Goal: Information Seeking & Learning: Learn about a topic

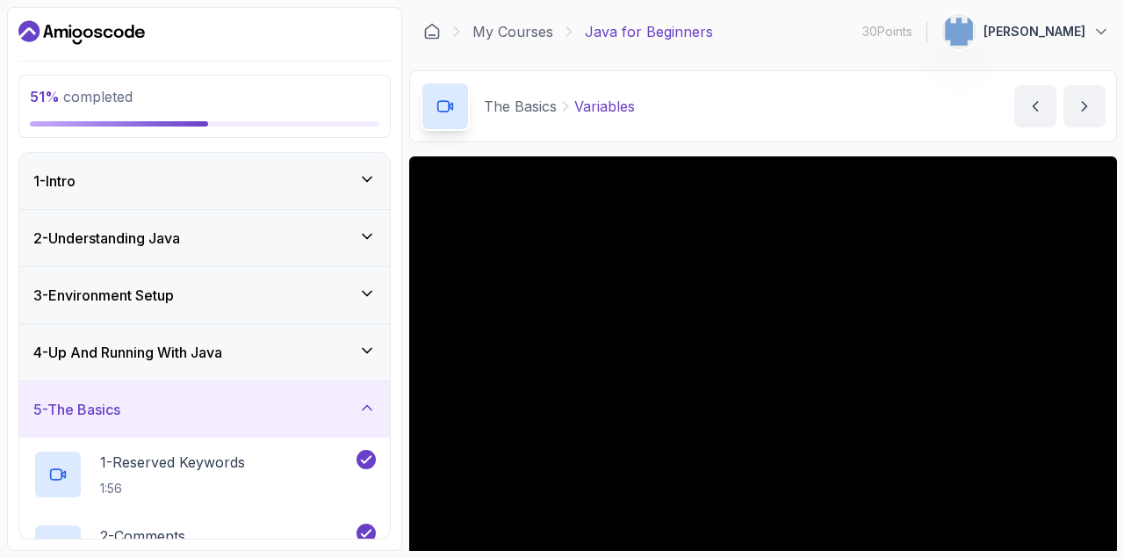
scroll to position [414, 0]
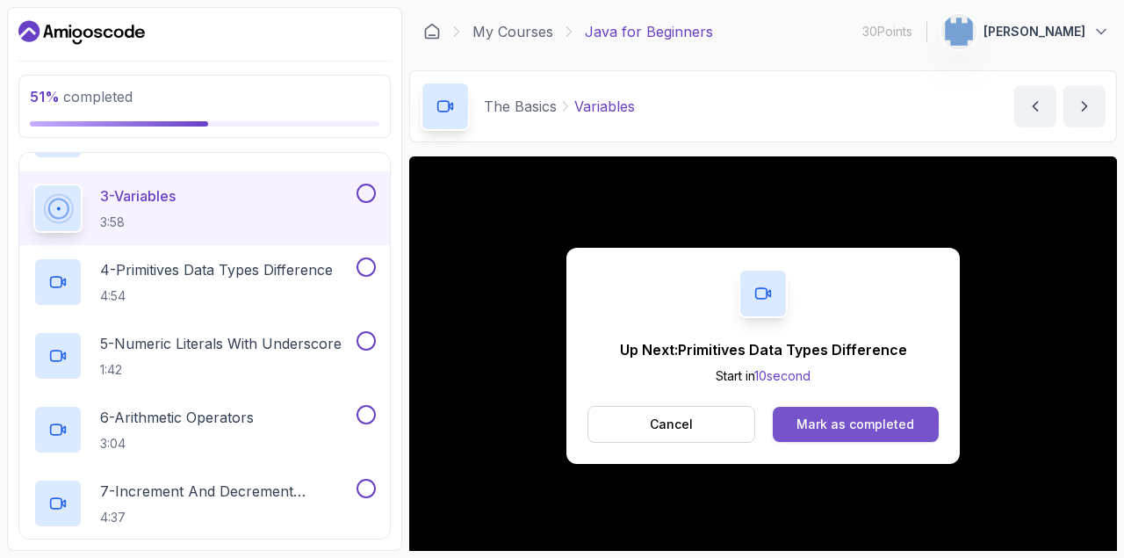
click at [812, 419] on div "Mark as completed" at bounding box center [856, 424] width 118 height 18
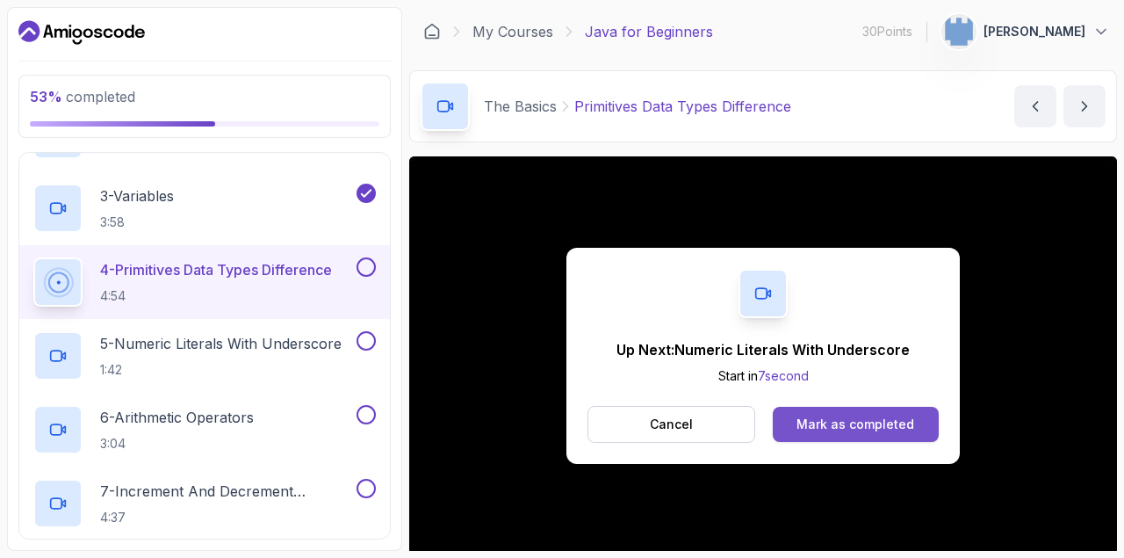
click at [876, 423] on div "Mark as completed" at bounding box center [856, 424] width 118 height 18
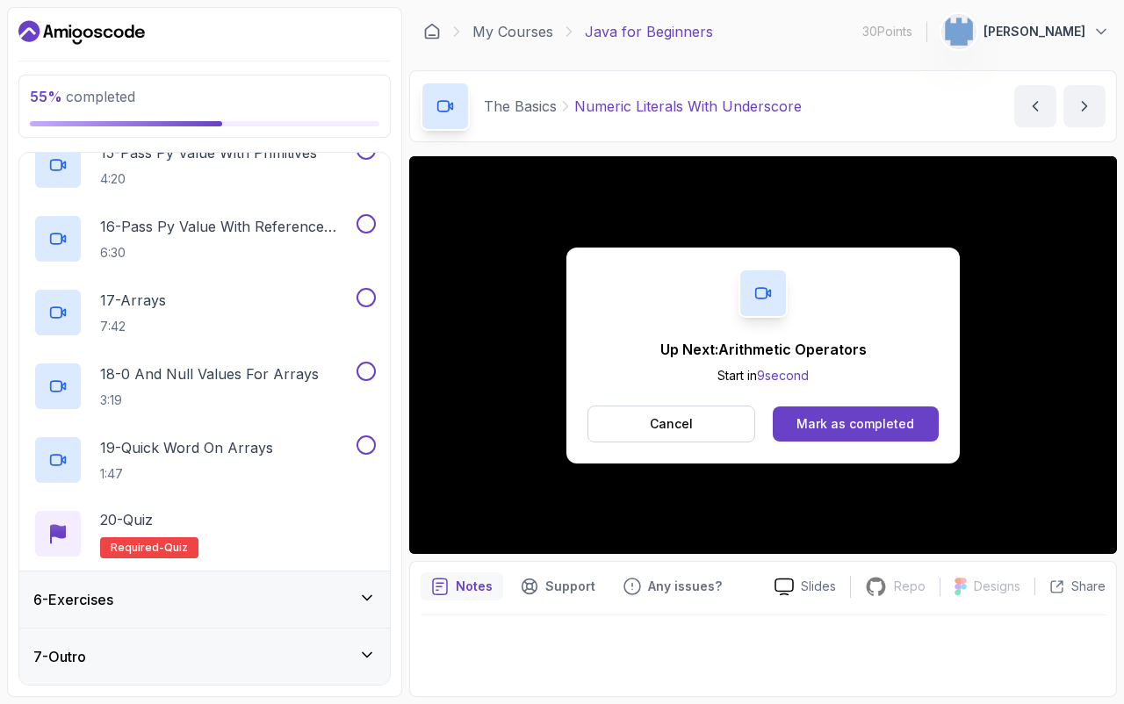
scroll to position [1489, 0]
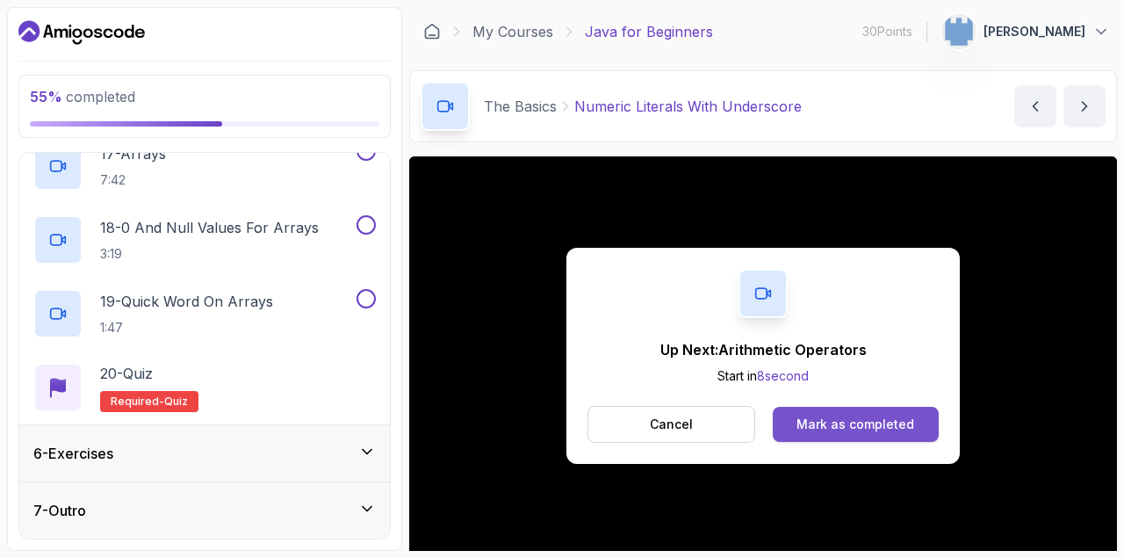
click at [882, 424] on div "Mark as completed" at bounding box center [856, 424] width 118 height 18
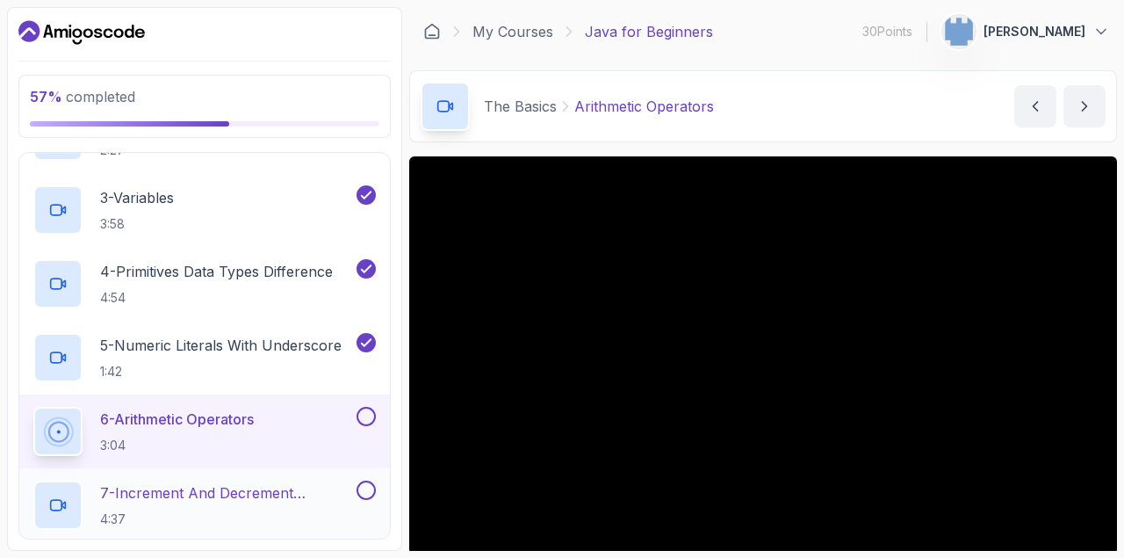
scroll to position [592, 0]
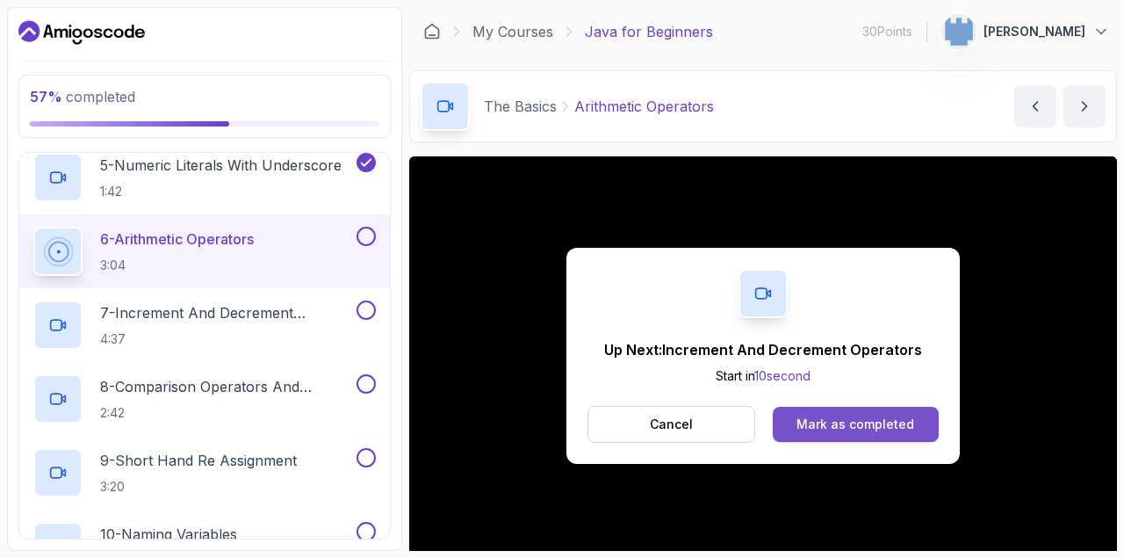
click at [849, 421] on div "Mark as completed" at bounding box center [856, 424] width 118 height 18
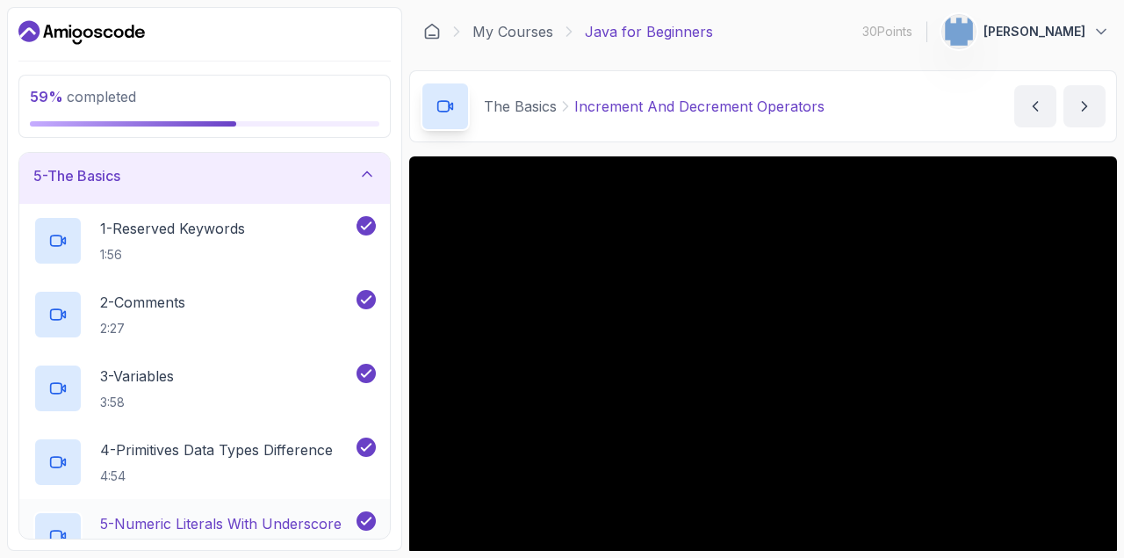
scroll to position [125, 0]
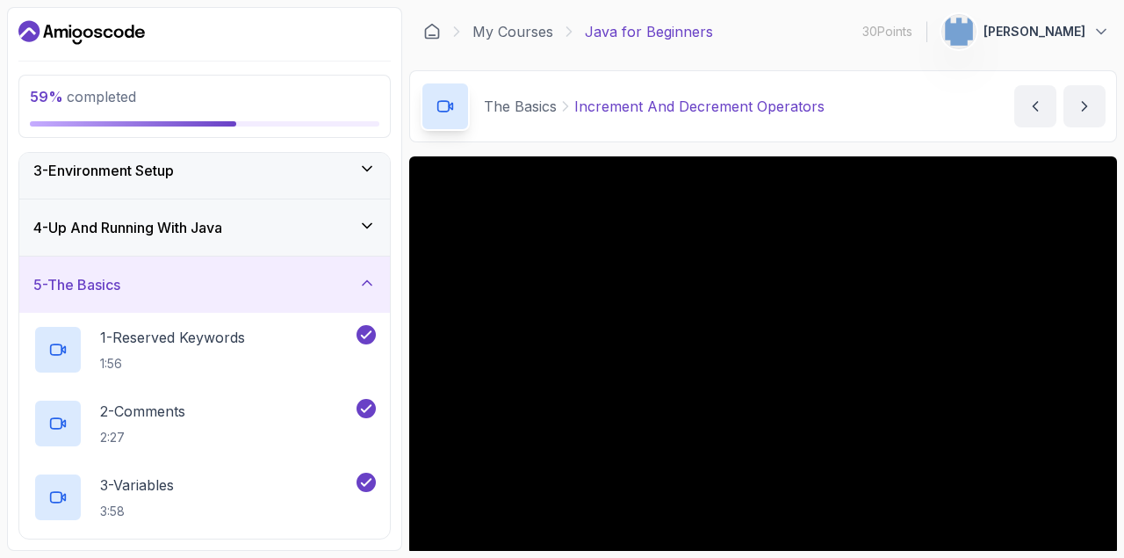
click at [320, 281] on div "5 - The Basics" at bounding box center [204, 284] width 343 height 21
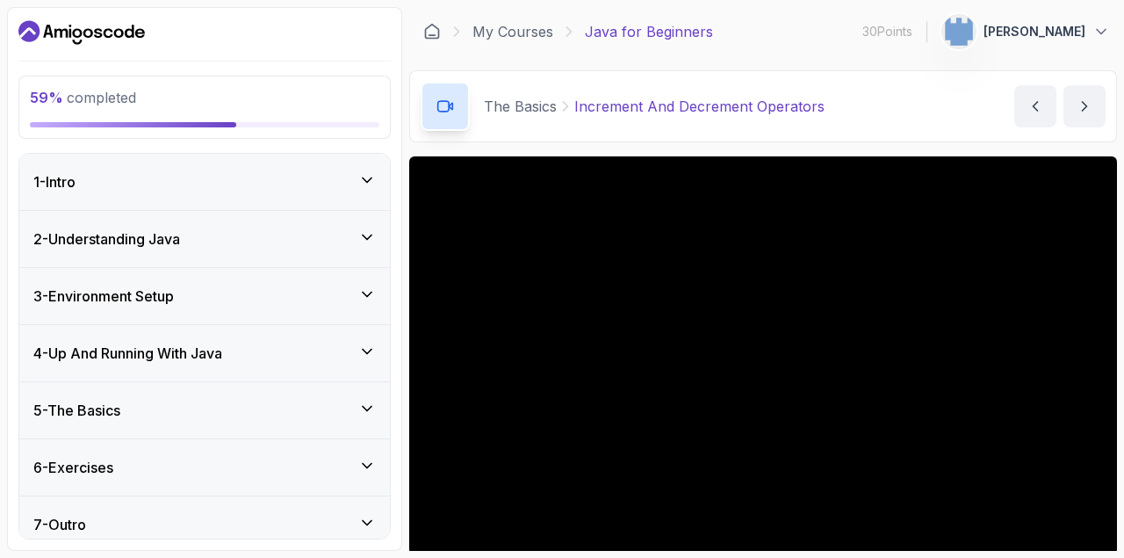
scroll to position [14, 0]
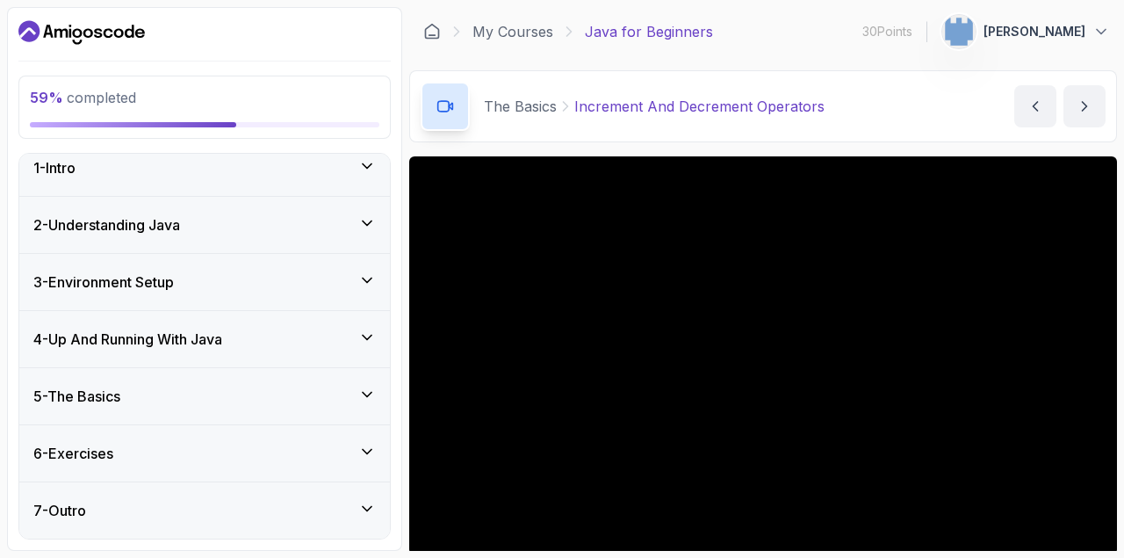
click at [254, 394] on div "5 - The Basics" at bounding box center [204, 396] width 343 height 21
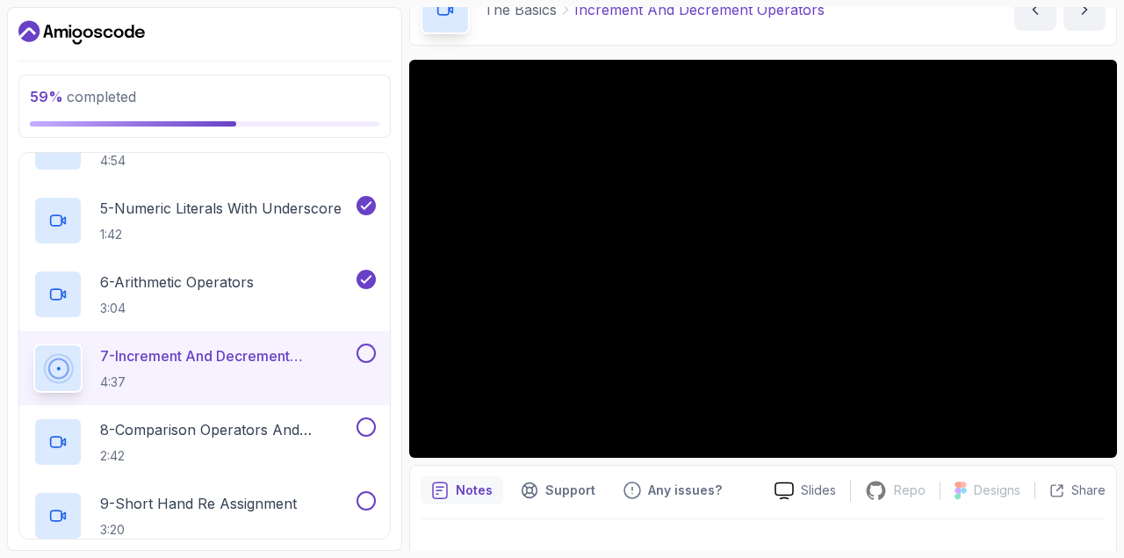
scroll to position [126, 0]
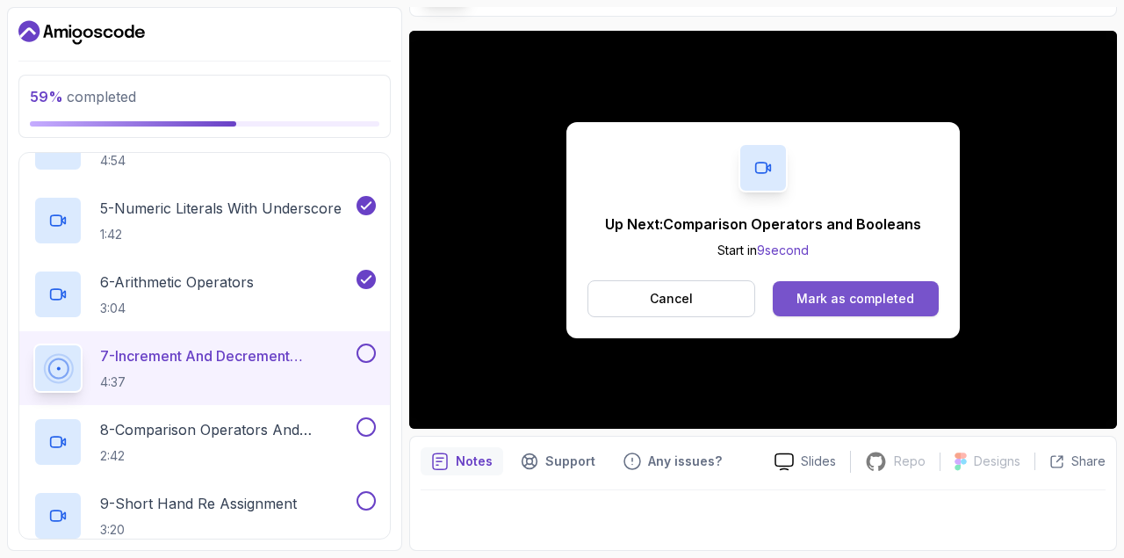
click at [848, 300] on div "Mark as completed" at bounding box center [856, 299] width 118 height 18
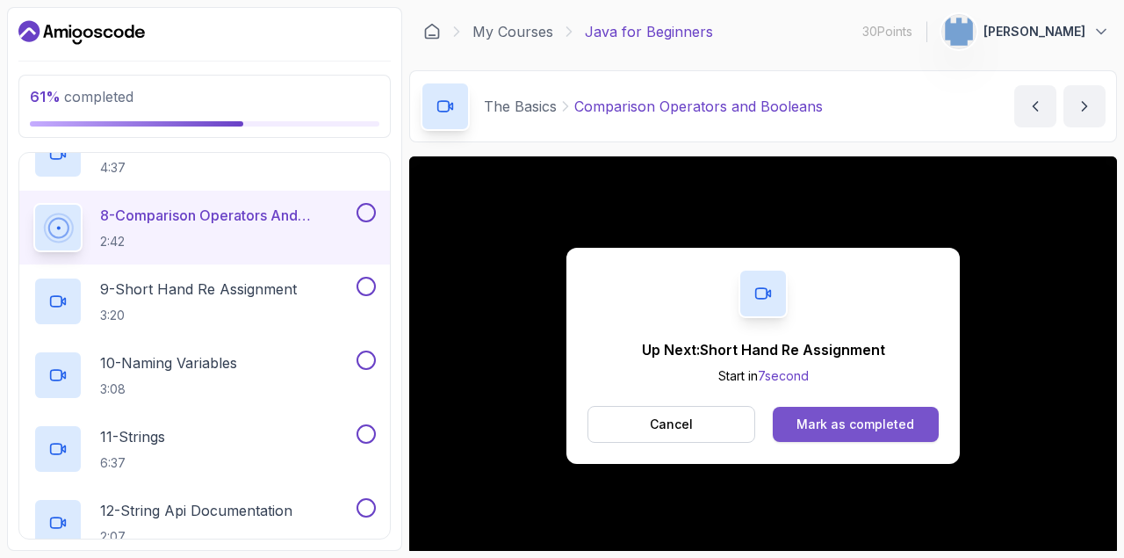
click at [837, 423] on div "Mark as completed" at bounding box center [856, 424] width 118 height 18
